Goal: Task Accomplishment & Management: Complete application form

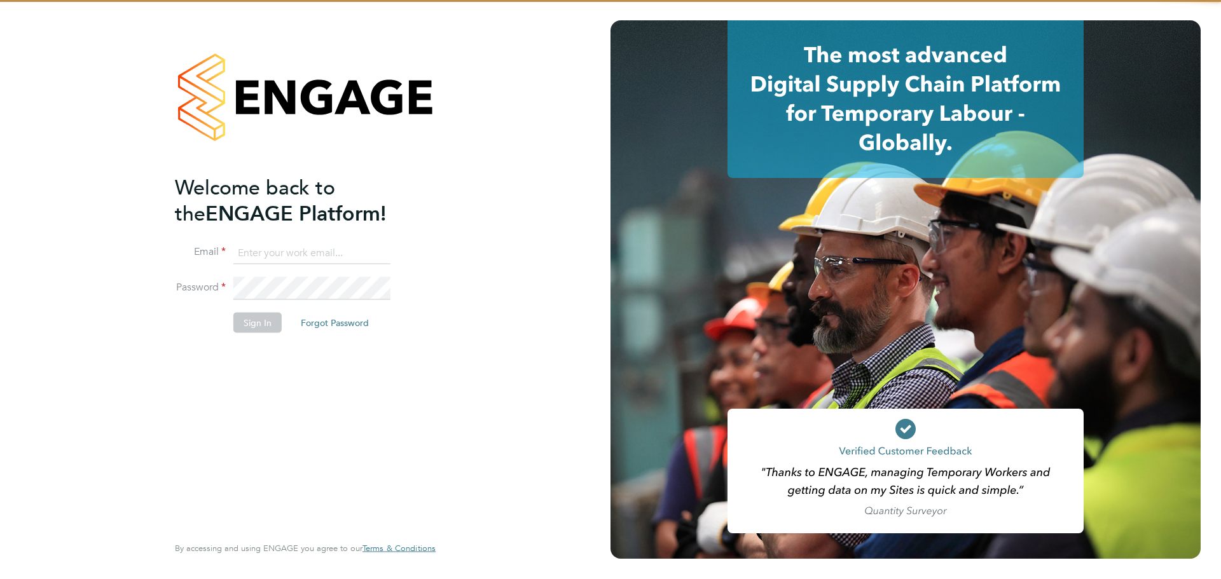
type input "tom@tradeteamrec.co.uk"
click at [237, 365] on div "Welcome back to the ENGAGE Platform! Email tom@tradeteamrec.co.uk Password Sign…" at bounding box center [299, 353] width 248 height 358
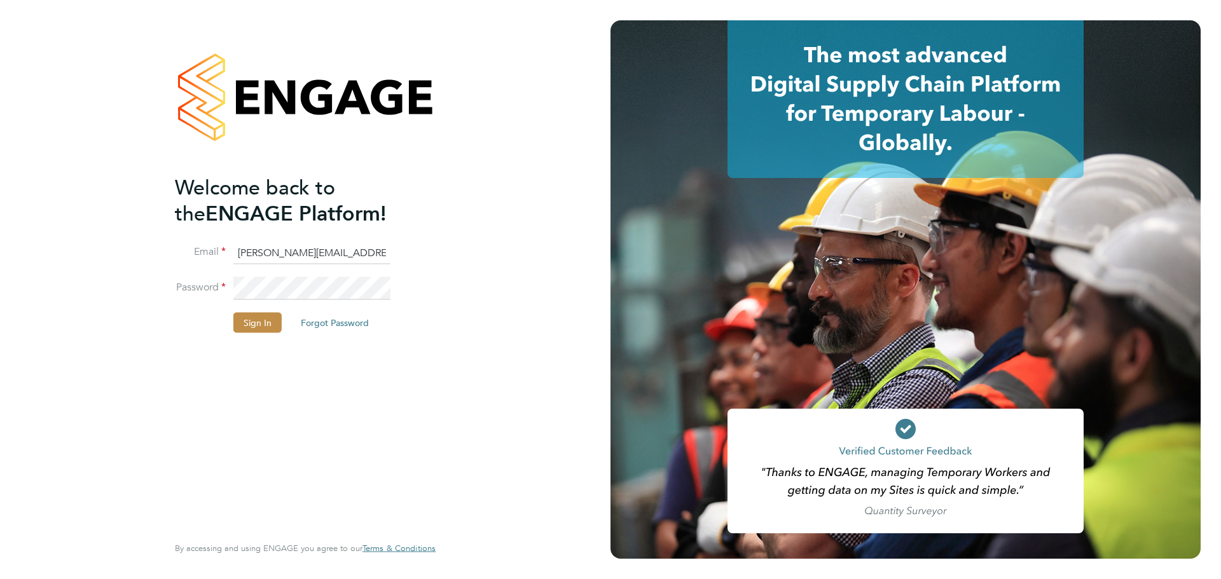
click at [274, 306] on li "Password" at bounding box center [299, 295] width 248 height 36
click at [270, 319] on button "Sign In" at bounding box center [257, 323] width 48 height 20
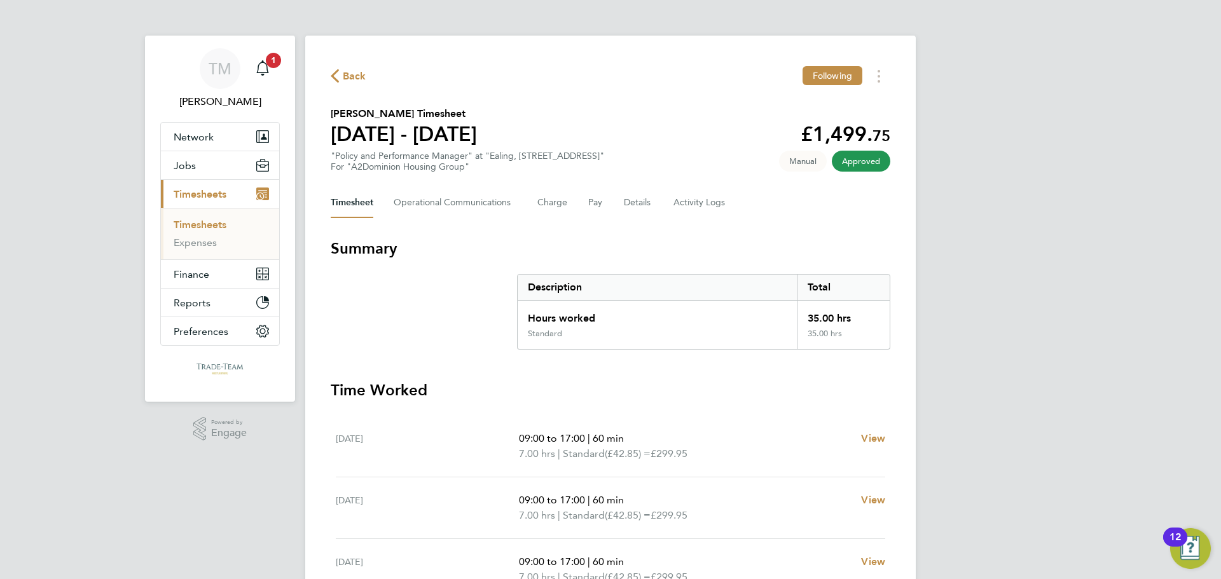
click at [198, 222] on link "Timesheets" at bounding box center [200, 225] width 53 height 12
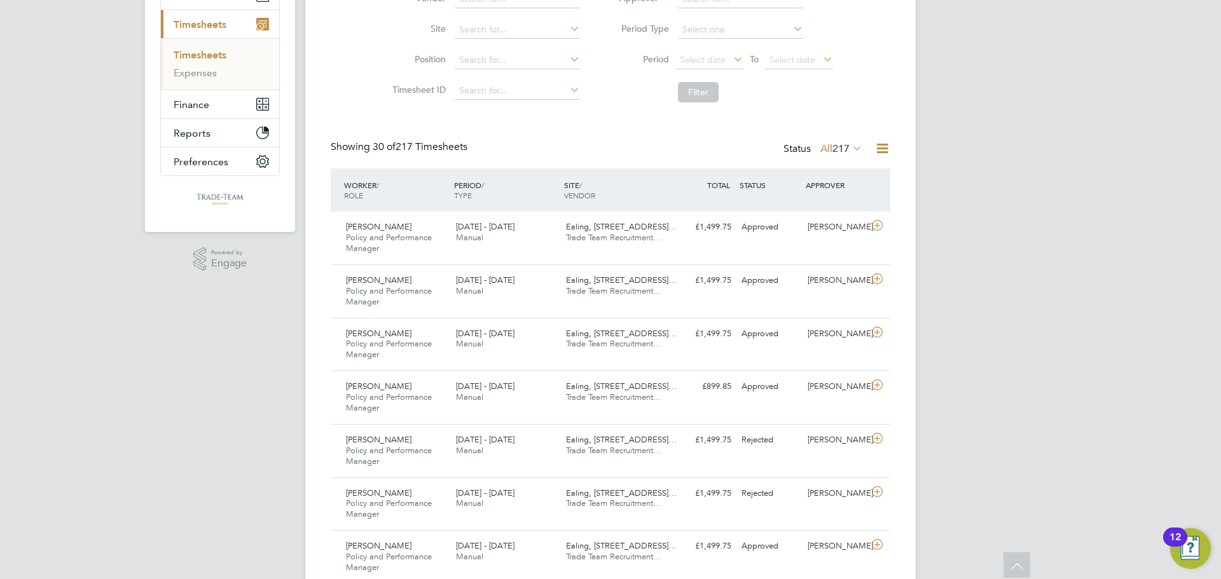
drag, startPoint x: 187, startPoint y: 57, endPoint x: 240, endPoint y: 77, distance: 57.2
click at [187, 57] on link "Timesheets" at bounding box center [200, 55] width 53 height 12
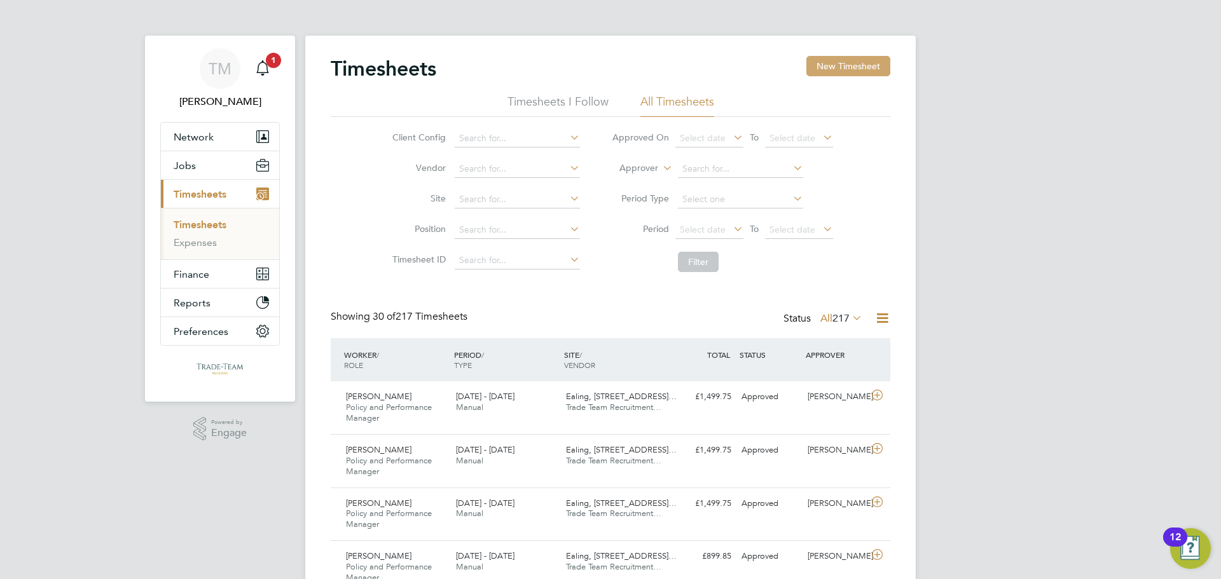
click at [858, 64] on button "New Timesheet" at bounding box center [848, 66] width 84 height 20
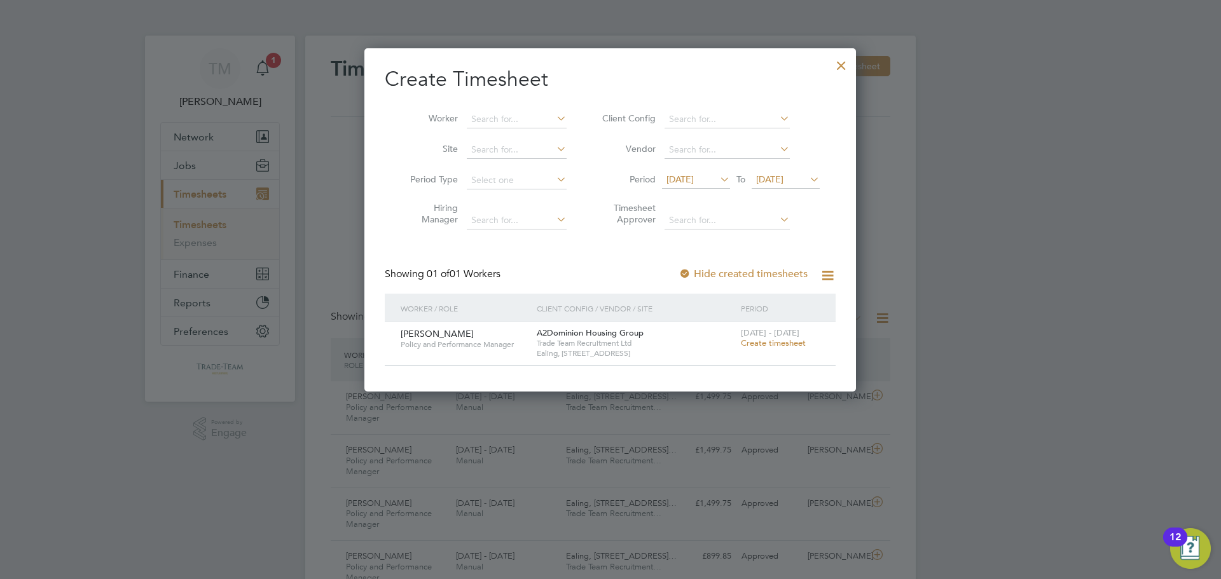
click at [762, 345] on span "Create timesheet" at bounding box center [773, 343] width 65 height 11
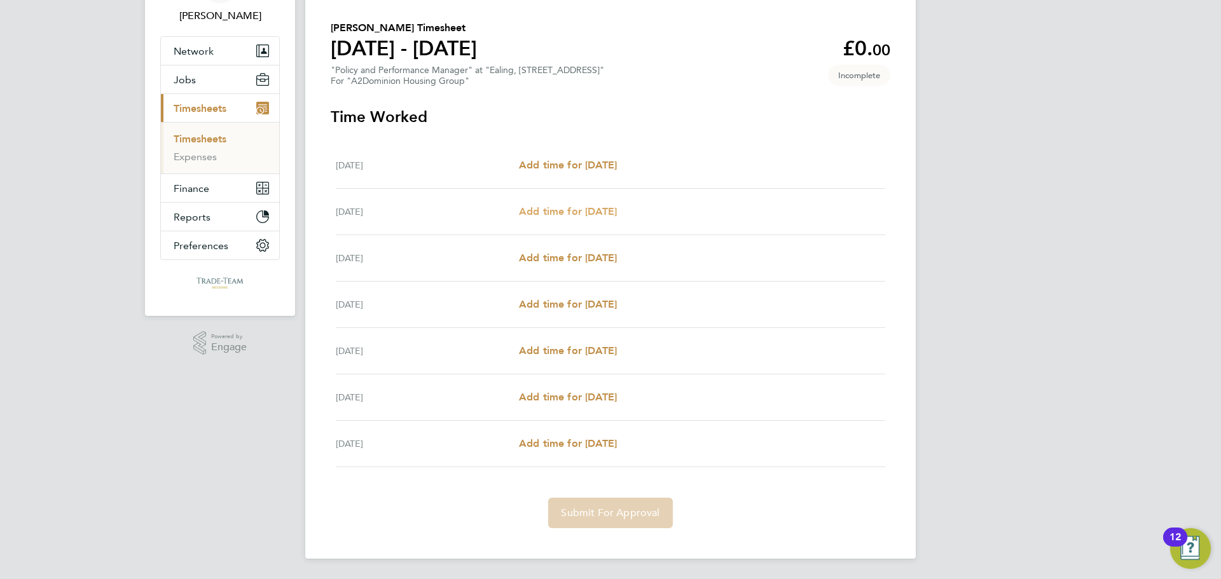
click at [539, 208] on span "Add time for [DATE]" at bounding box center [568, 211] width 98 height 12
select select "30"
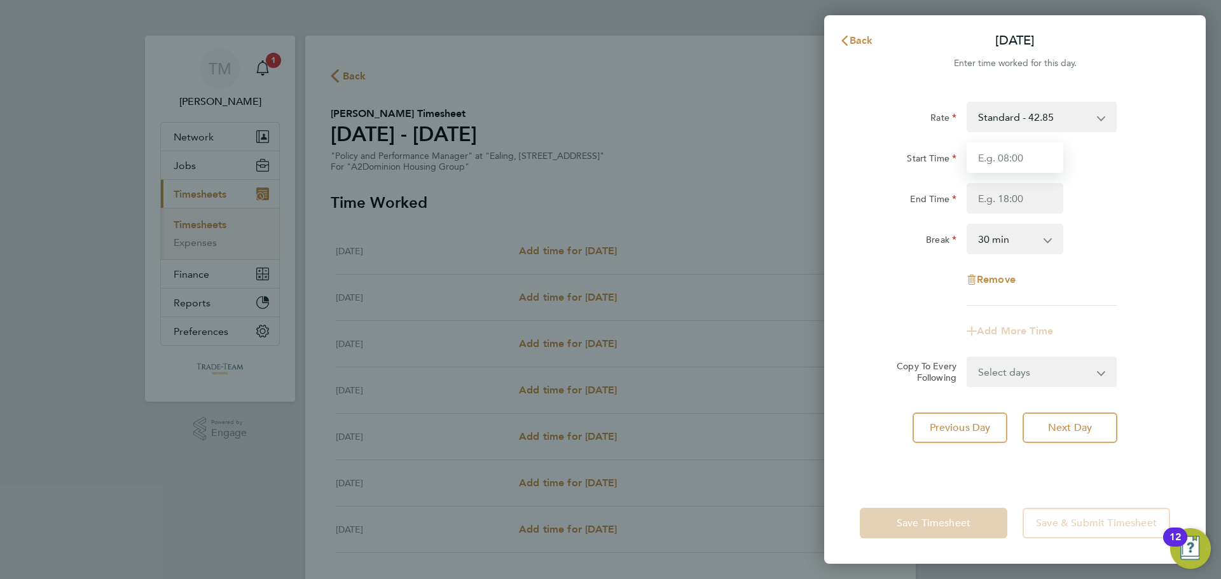
click at [995, 151] on input "Start Time" at bounding box center [1014, 157] width 97 height 31
type input "09:00"
click at [1001, 195] on input "End Time" at bounding box center [1014, 198] width 97 height 31
type input "17:00"
click at [1030, 240] on select "0 min 15 min 30 min 45 min 60 min 75 min 90 min" at bounding box center [1007, 239] width 79 height 28
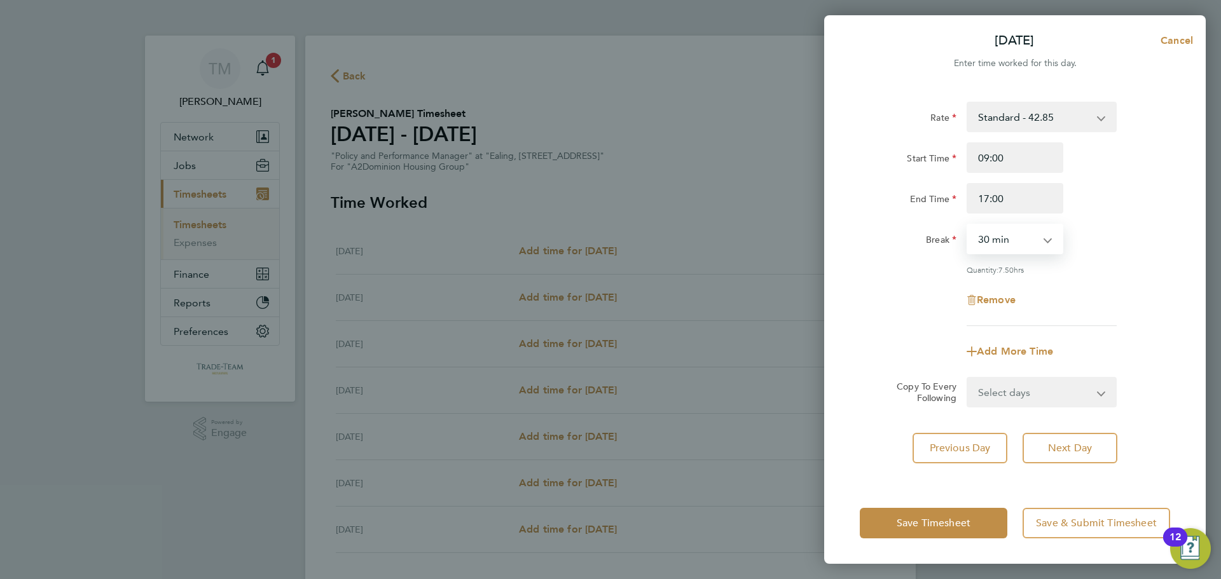
select select "60"
click at [968, 225] on select "0 min 15 min 30 min 45 min 60 min 75 min 90 min" at bounding box center [1007, 239] width 79 height 28
click at [1161, 278] on div "Rate Standard - 42.85 Start Time 09:00 End Time 17:00 Break 0 min 15 min 30 min…" at bounding box center [1015, 214] width 310 height 224
click at [1080, 457] on button "Next Day" at bounding box center [1069, 448] width 95 height 31
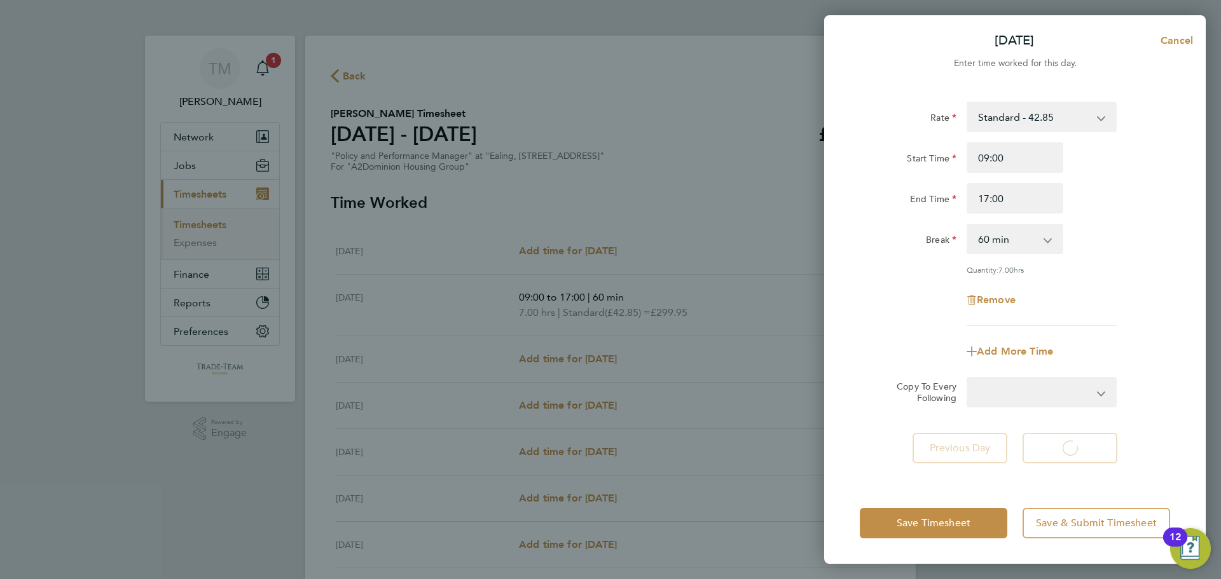
select select "30"
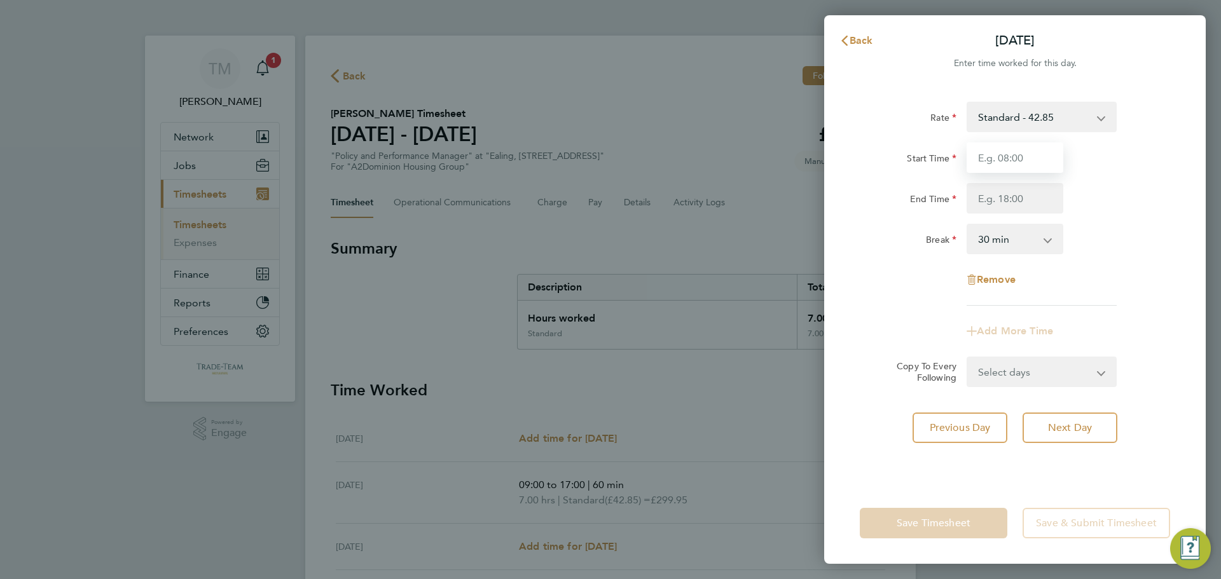
click at [1028, 154] on input "Start Time" at bounding box center [1014, 157] width 97 height 31
type input "09:00"
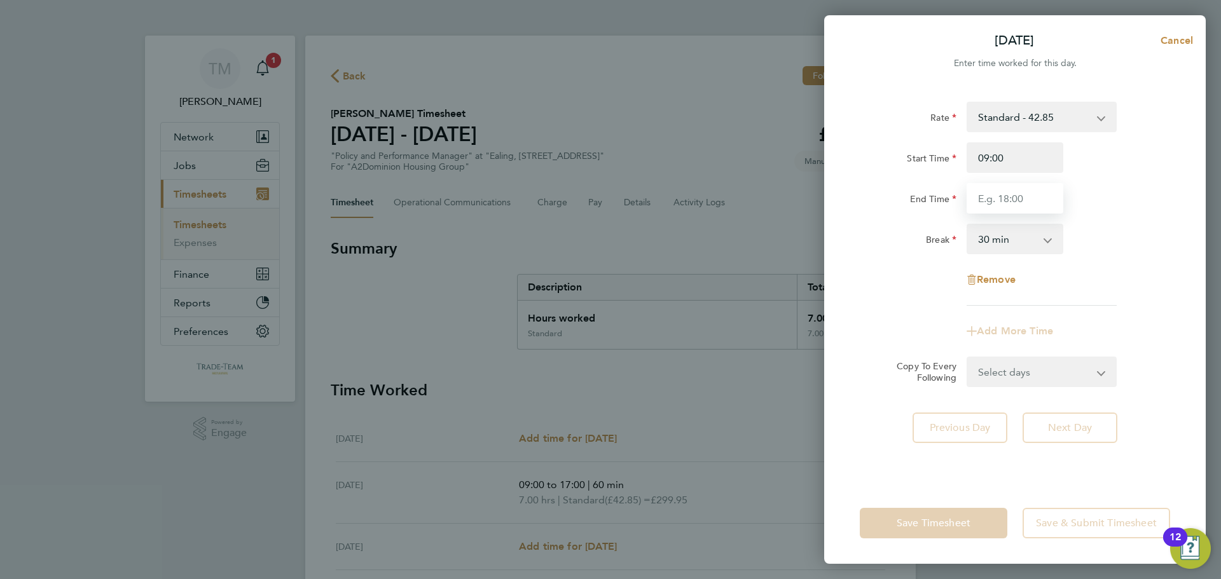
click at [993, 207] on input "End Time" at bounding box center [1014, 198] width 97 height 31
type input "17:00"
click at [1006, 240] on select "0 min 15 min 30 min 45 min 60 min 75 min 90 min" at bounding box center [1007, 239] width 79 height 28
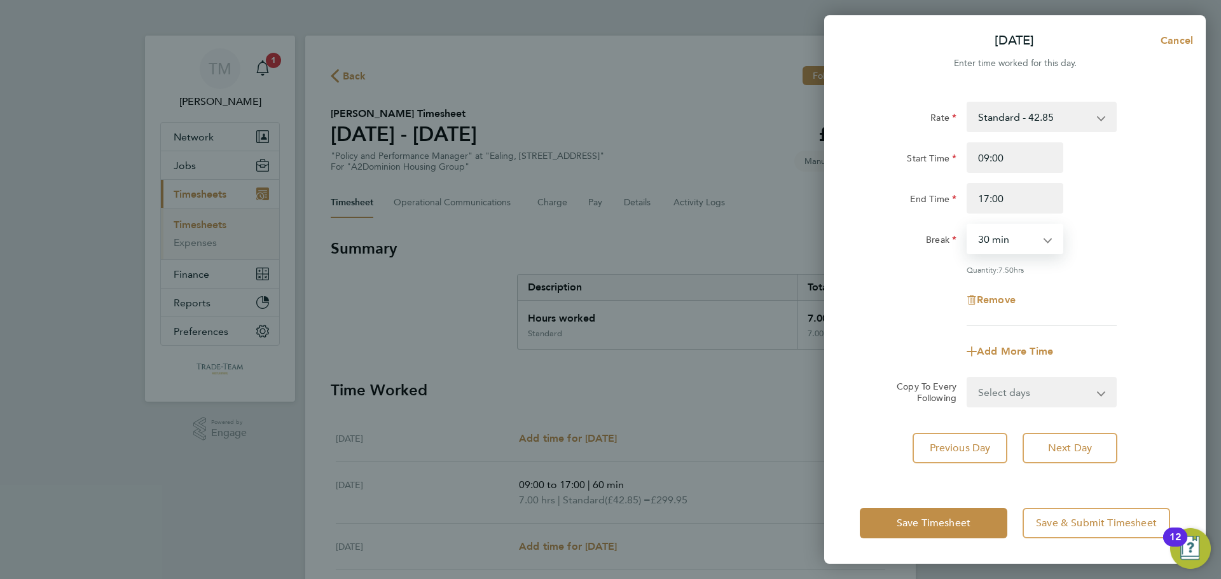
select select "60"
click at [968, 225] on select "0 min 15 min 30 min 45 min 60 min 75 min 90 min" at bounding box center [1007, 239] width 79 height 28
click at [1067, 462] on button "Next Day" at bounding box center [1069, 448] width 95 height 31
select select "30"
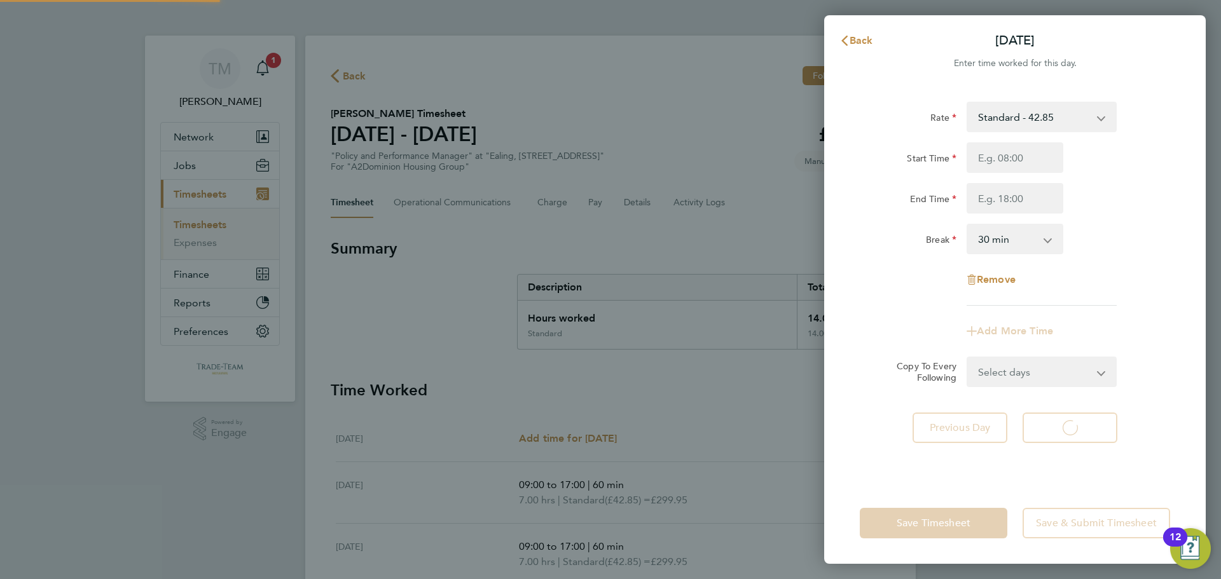
select select "30"
click at [1005, 159] on input "Start Time" at bounding box center [1014, 157] width 97 height 31
type input "09:00"
click at [984, 200] on input "End Time" at bounding box center [1014, 198] width 97 height 31
type input "17:00"
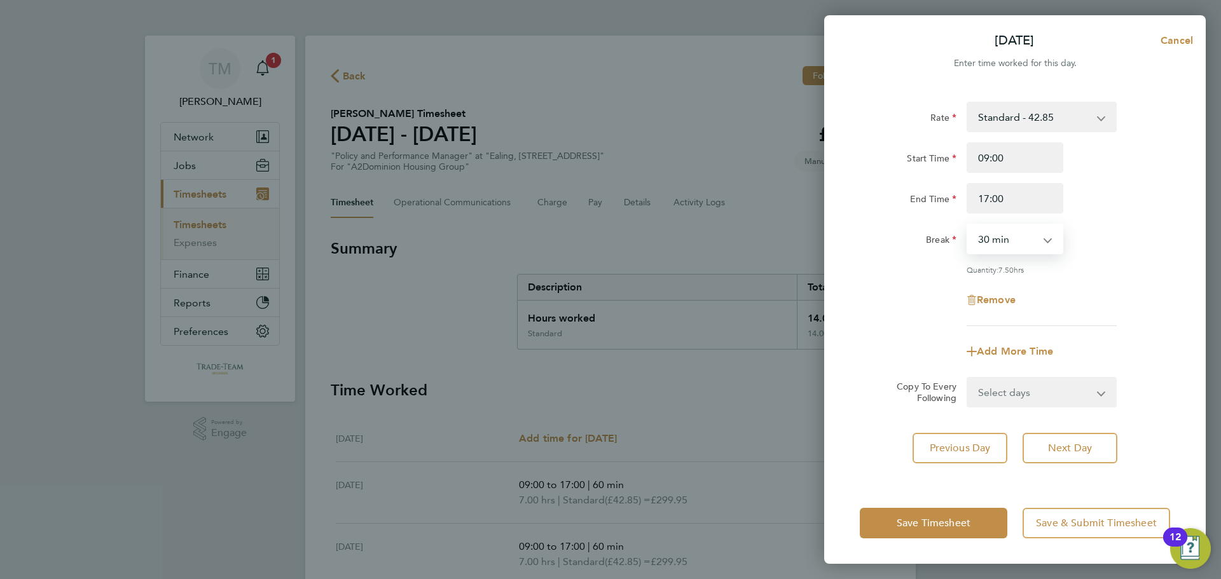
drag, startPoint x: 1006, startPoint y: 244, endPoint x: 1005, endPoint y: 250, distance: 6.5
click at [1006, 244] on select "0 min 15 min 30 min 45 min 60 min 75 min 90 min" at bounding box center [1007, 239] width 79 height 28
select select "60"
click at [968, 225] on select "0 min 15 min 30 min 45 min 60 min 75 min 90 min" at bounding box center [1007, 239] width 79 height 28
click at [1062, 451] on span "Next Day" at bounding box center [1070, 448] width 44 height 13
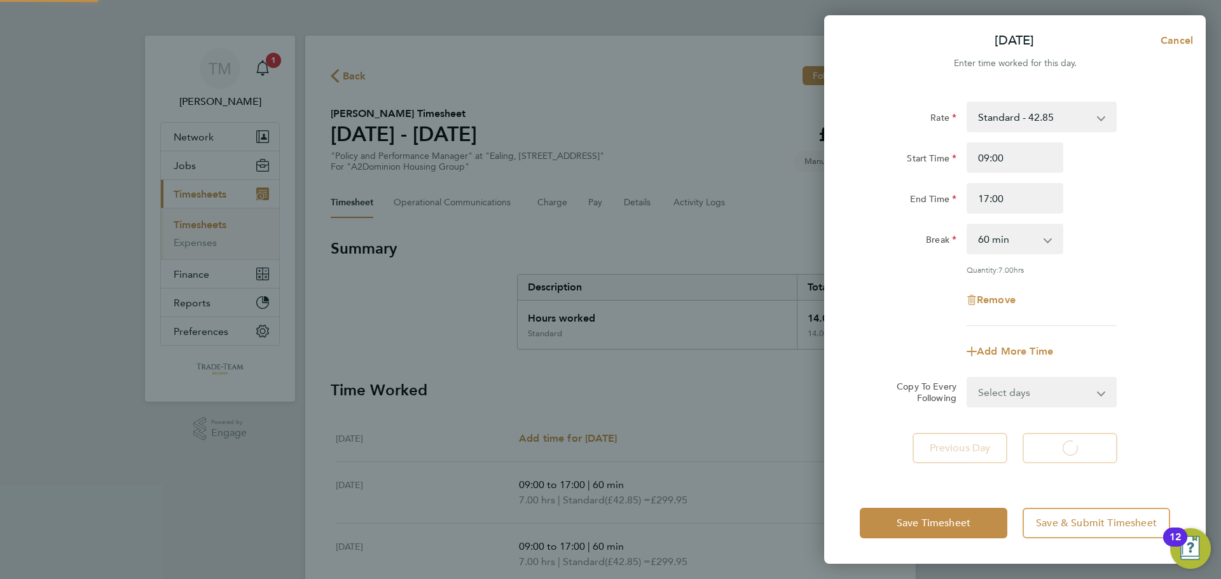
select select "30"
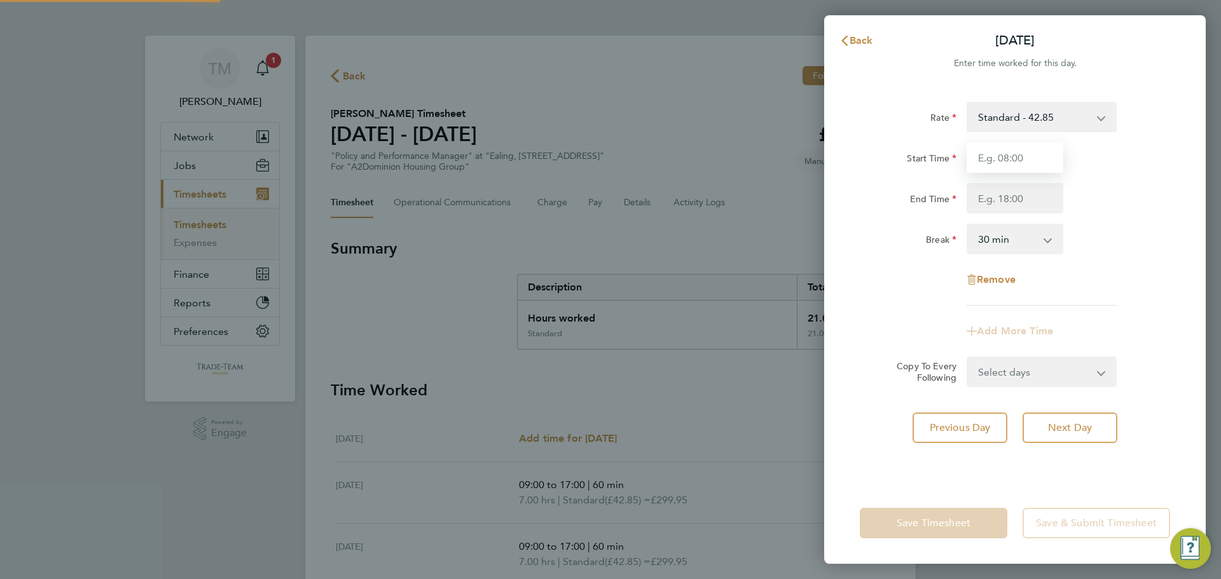
drag, startPoint x: 999, startPoint y: 163, endPoint x: 1006, endPoint y: 161, distance: 6.5
click at [1000, 163] on input "Start Time" at bounding box center [1014, 157] width 97 height 31
type input "09:00"
click at [1013, 202] on input "End Time" at bounding box center [1014, 198] width 97 height 31
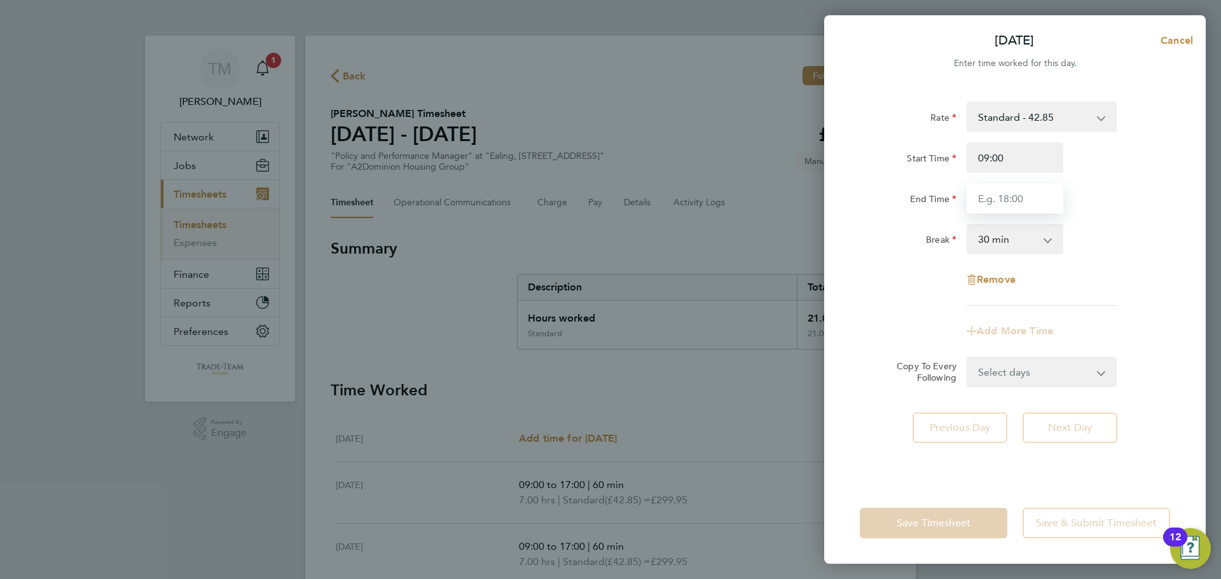
type input "17:00"
drag, startPoint x: 1020, startPoint y: 238, endPoint x: 1021, endPoint y: 252, distance: 14.6
click at [1020, 238] on select "0 min 15 min 30 min 45 min 60 min 75 min 90 min" at bounding box center [1007, 239] width 79 height 28
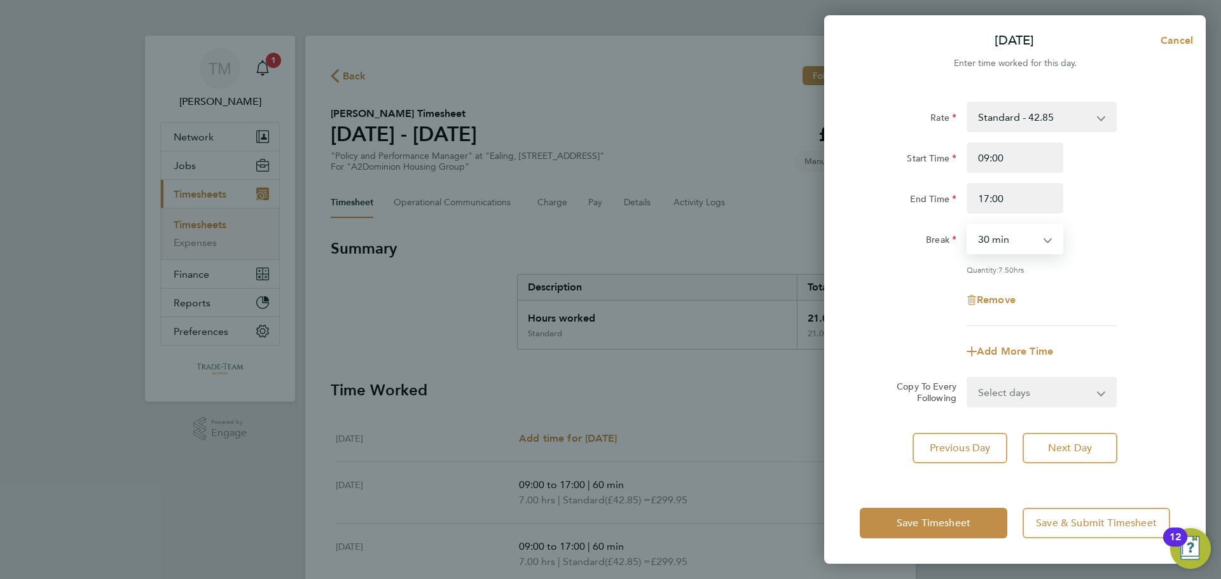
select select "60"
click at [968, 225] on select "0 min 15 min 30 min 45 min 60 min 75 min 90 min" at bounding box center [1007, 239] width 79 height 28
click at [1160, 262] on div "Rate Standard - 42.85 Start Time 09:00 End Time 17:00 Break 0 min 15 min 30 min…" at bounding box center [1015, 214] width 310 height 224
click at [1071, 519] on span "Save & Submit Timesheet" at bounding box center [1096, 523] width 121 height 13
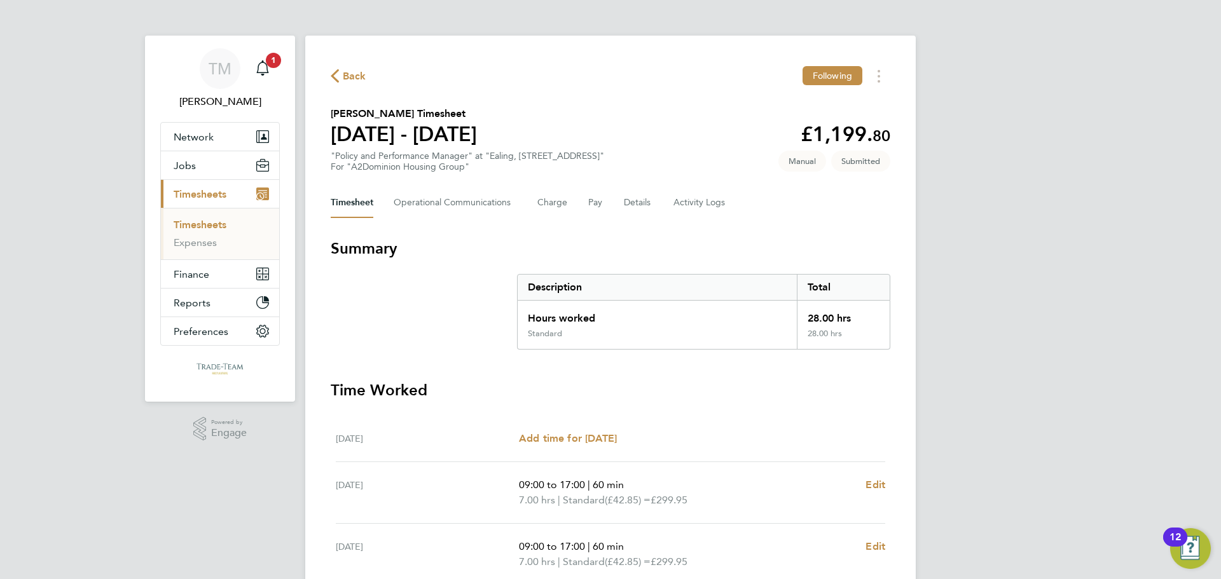
click at [196, 224] on link "Timesheets" at bounding box center [200, 225] width 53 height 12
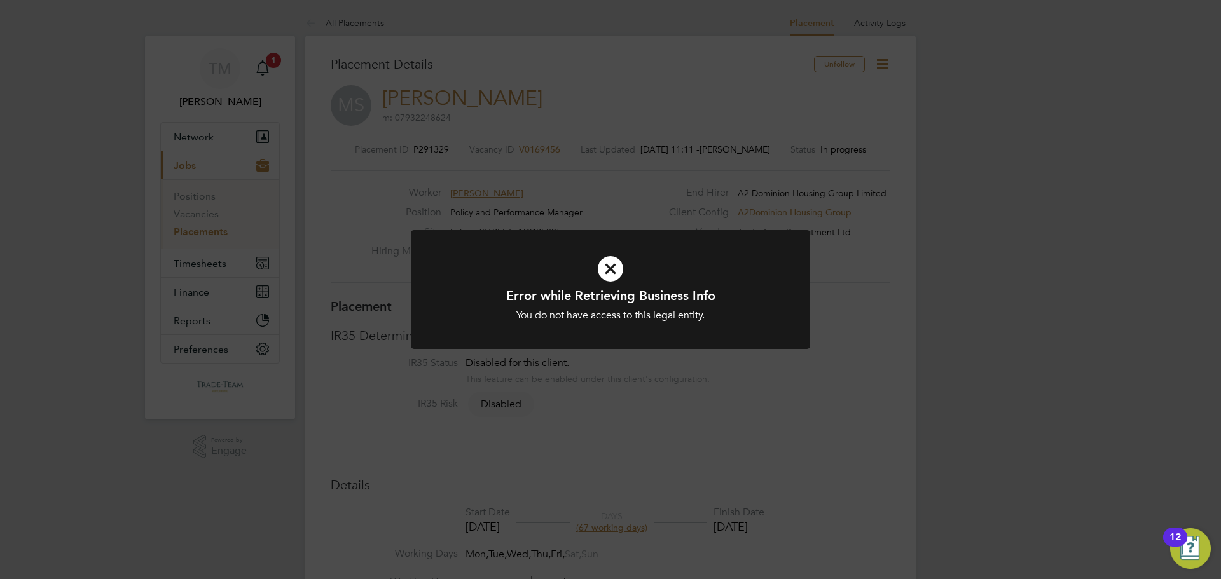
click at [601, 263] on icon at bounding box center [610, 269] width 331 height 50
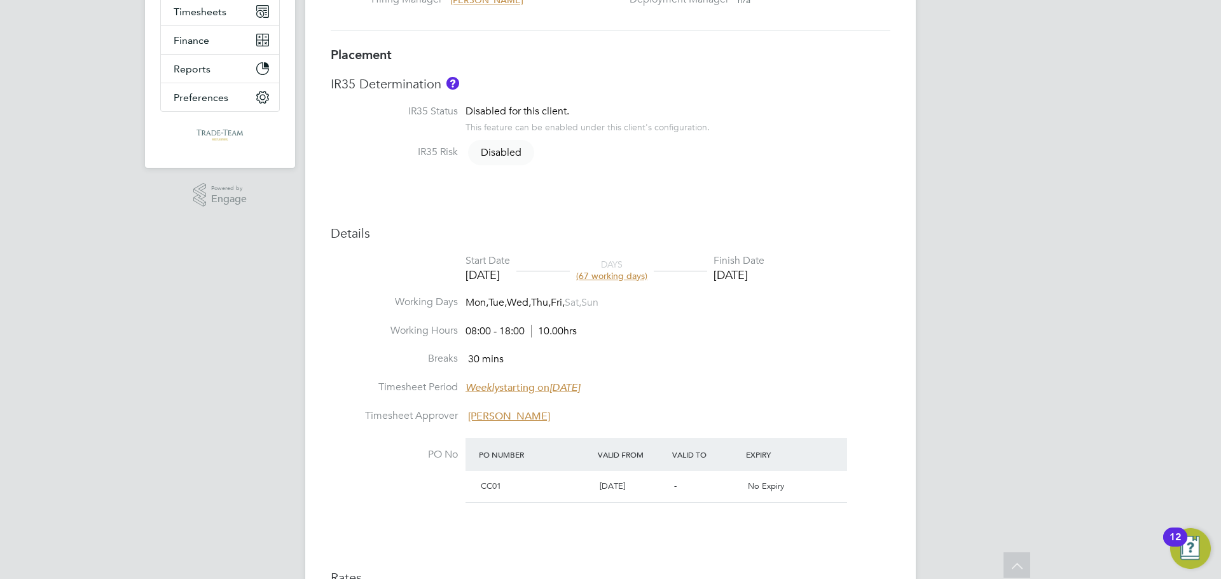
scroll to position [254, 0]
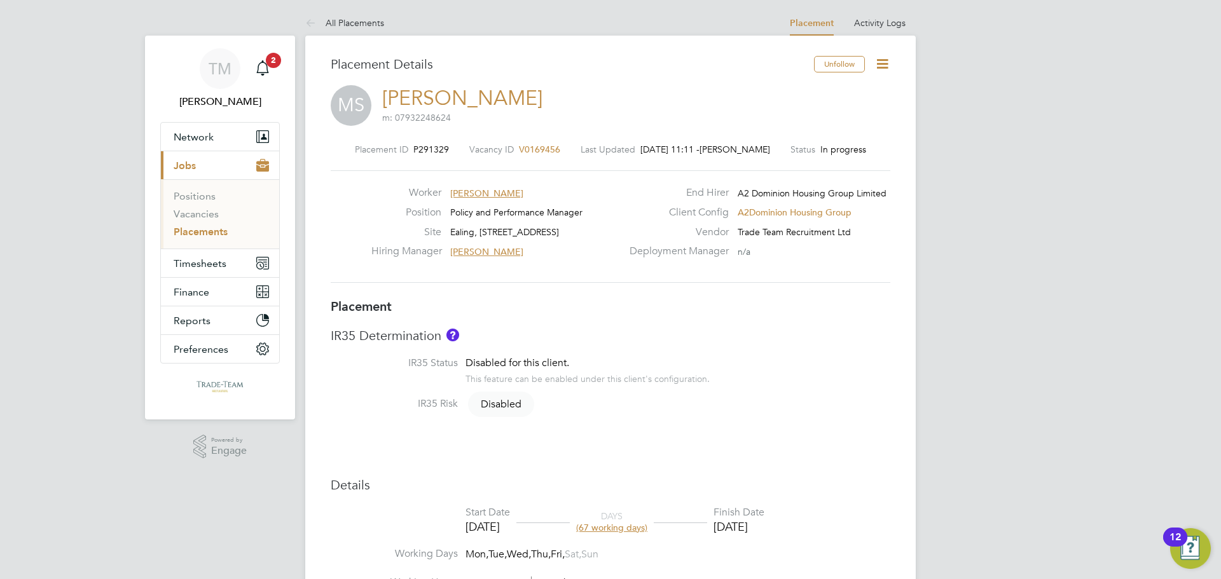
click at [267, 73] on icon "Main navigation" at bounding box center [262, 66] width 12 height 13
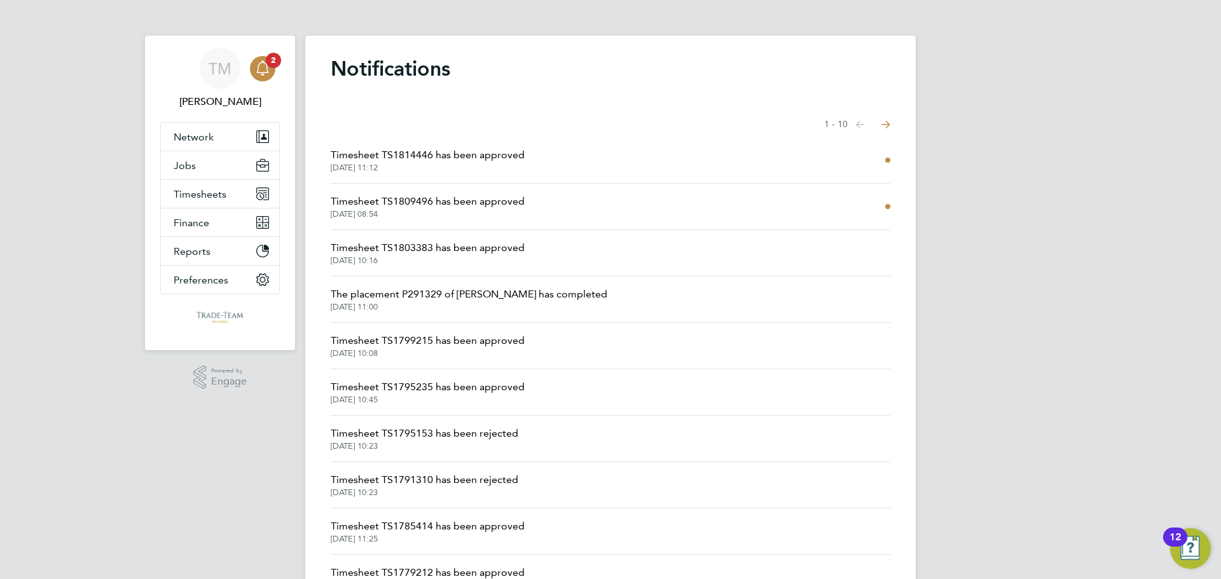
click at [481, 165] on span "03 Sep 2025, 11:12" at bounding box center [428, 168] width 194 height 10
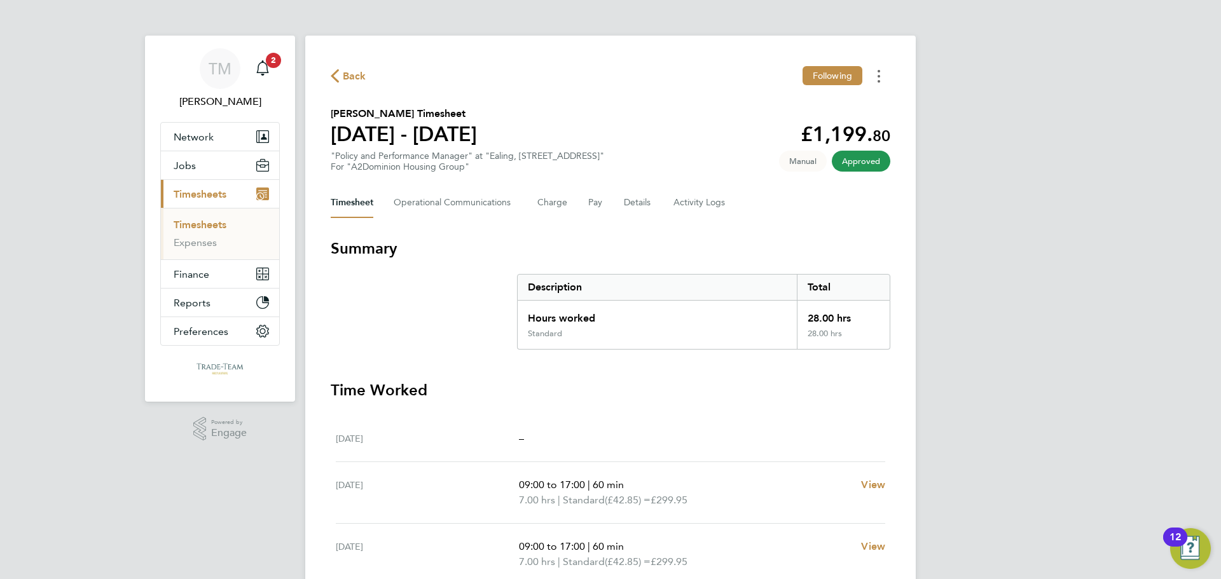
click at [876, 82] on button "Timesheets Menu" at bounding box center [878, 76] width 23 height 20
click at [809, 106] on link "Download timesheet" at bounding box center [814, 104] width 153 height 25
